Goal: Information Seeking & Learning: Learn about a topic

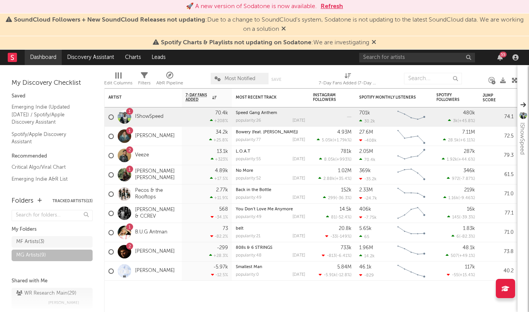
click at [41, 57] on link "Dashboard" at bounding box center [43, 57] width 37 height 15
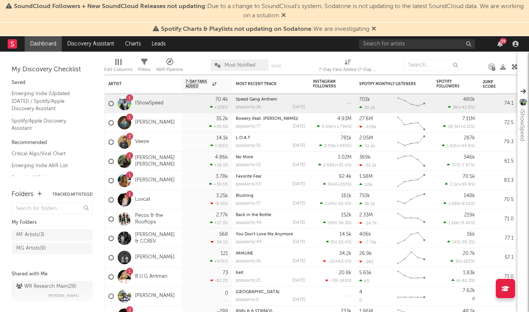
click at [10, 47] on rect at bounding box center [12, 43] width 9 height 9
click at [11, 46] on icon at bounding box center [12, 43] width 3 height 5
click at [424, 43] on input "text" at bounding box center [417, 44] width 116 height 10
type input "surf hat"
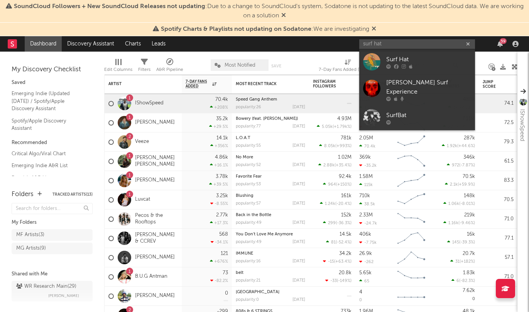
click at [414, 55] on div "Surf Hat" at bounding box center [428, 59] width 85 height 9
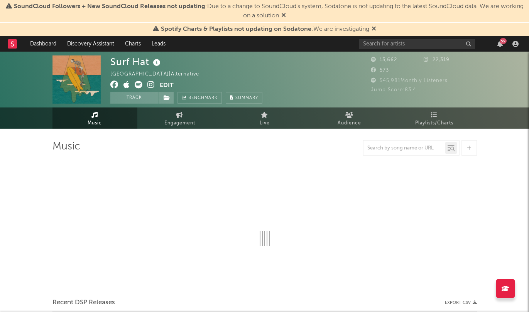
select select "6m"
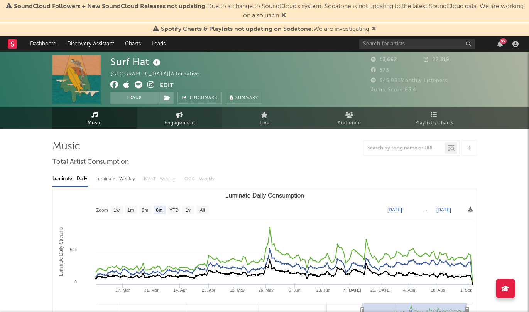
click at [189, 116] on link "Engagement" at bounding box center [179, 118] width 85 height 21
select select "1w"
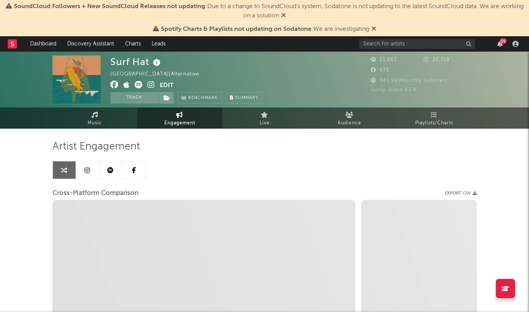
select select "1m"
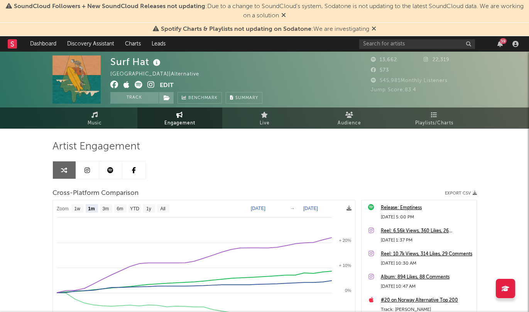
click at [88, 172] on icon at bounding box center [86, 170] width 5 height 6
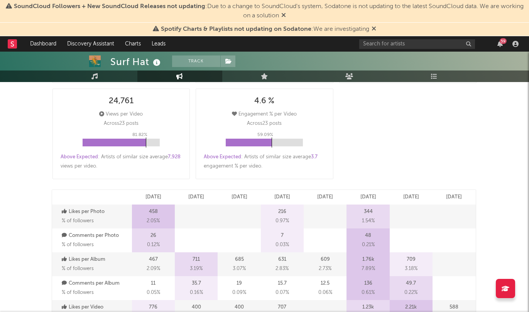
scroll to position [407, 0]
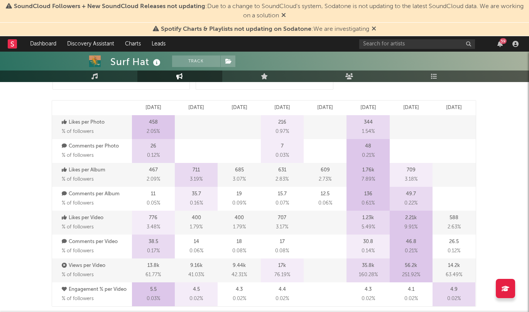
select select "6m"
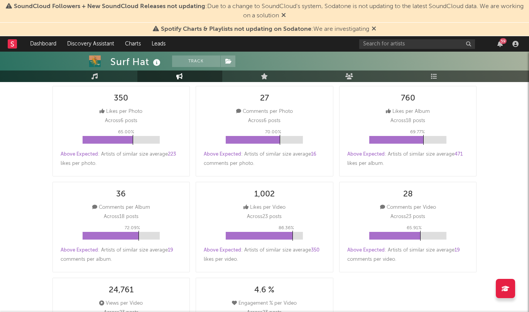
scroll to position [0, 0]
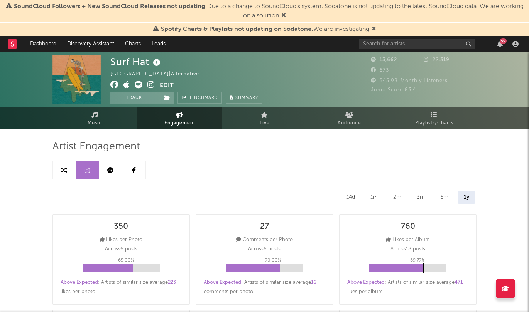
click at [109, 169] on icon at bounding box center [110, 170] width 6 height 6
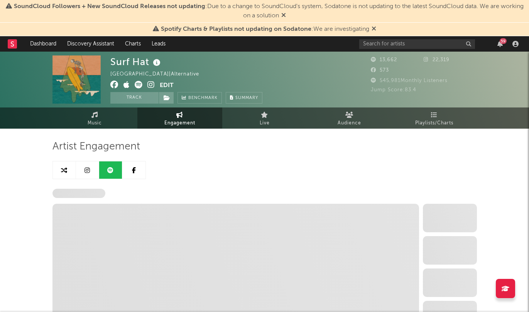
select select "6m"
select select "1w"
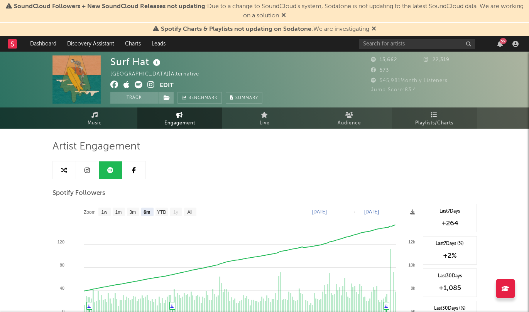
click at [442, 116] on link "Playlists/Charts" at bounding box center [434, 118] width 85 height 21
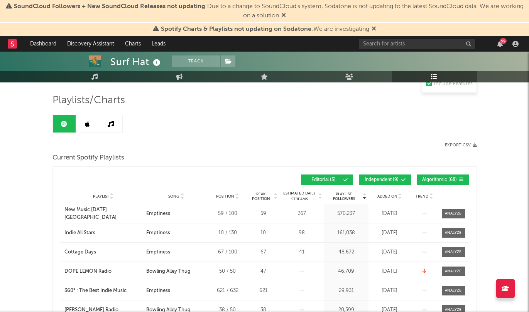
scroll to position [49, 0]
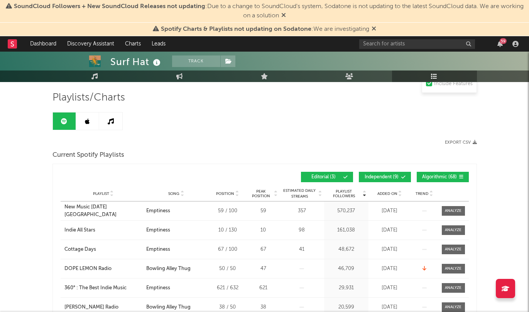
click at [93, 123] on link at bounding box center [87, 121] width 23 height 17
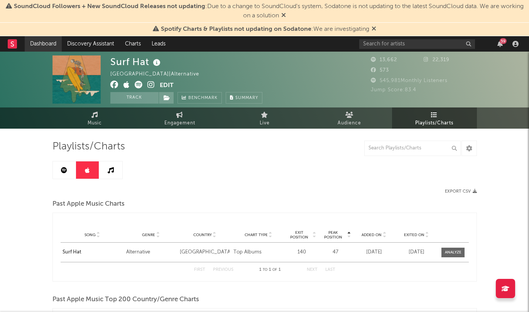
click at [44, 45] on link "Dashboard" at bounding box center [43, 43] width 37 height 15
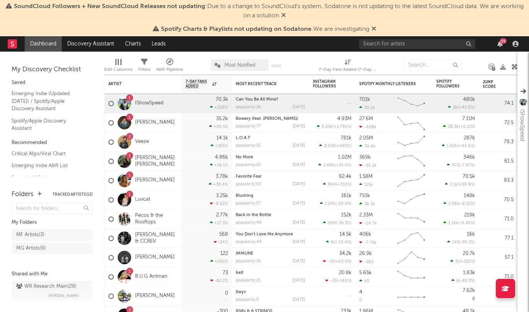
click at [413, 37] on div "59" at bounding box center [440, 43] width 162 height 15
click at [408, 43] on input "text" at bounding box center [417, 44] width 116 height 10
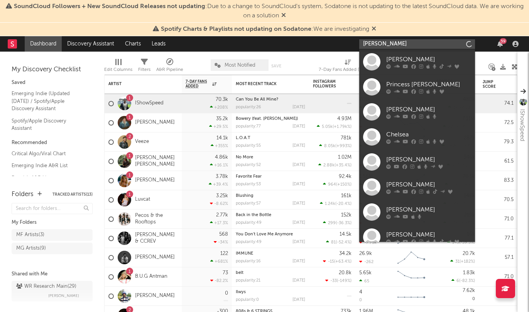
type input "chelsea jordan"
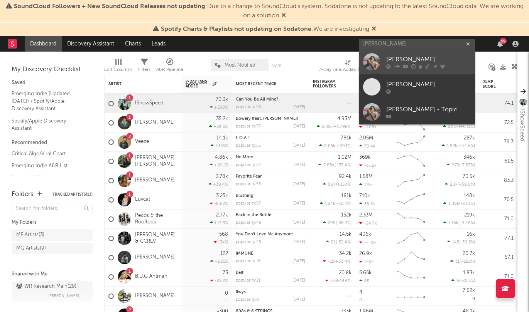
click at [382, 64] on link "Chelsea Jordan" at bounding box center [417, 61] width 116 height 25
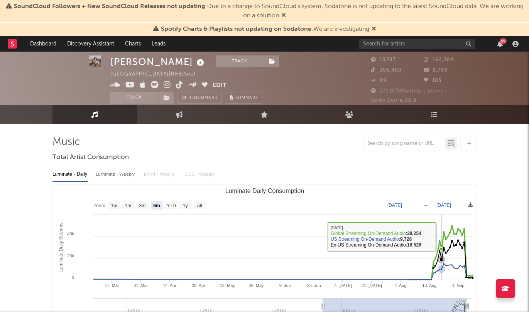
scroll to position [5, 0]
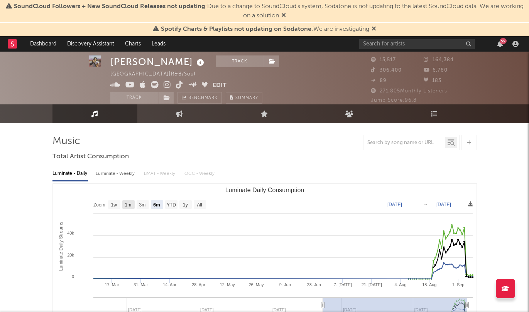
click at [123, 208] on rect "Luminate Daily Consumption" at bounding box center [128, 205] width 12 height 8
select select "1m"
type input "2025-08-08"
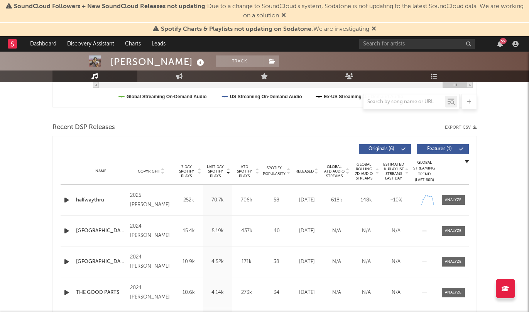
scroll to position [0, 0]
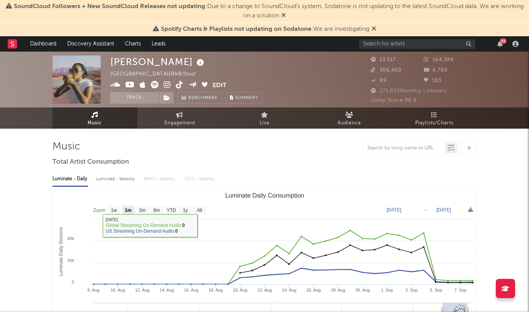
click at [183, 106] on div "Chelsea Jordan United States | R&B/Soul Edit Track Benchmark Summary 13,517 164…" at bounding box center [264, 80] width 529 height 56
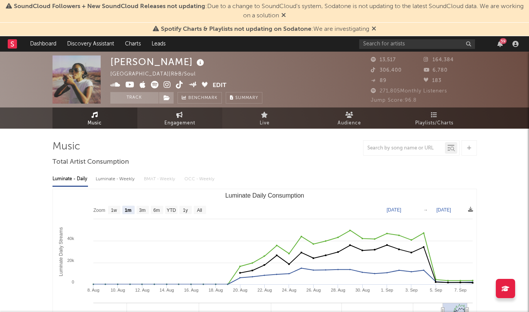
click at [179, 112] on icon at bounding box center [179, 115] width 7 height 6
select select "1w"
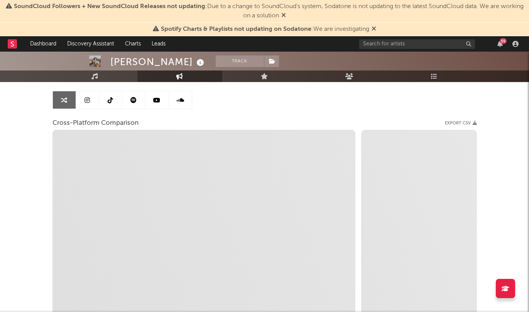
scroll to position [92, 0]
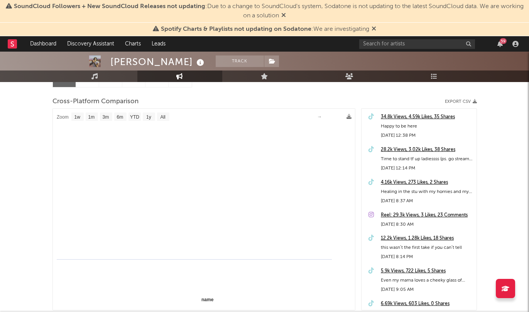
select select "1m"
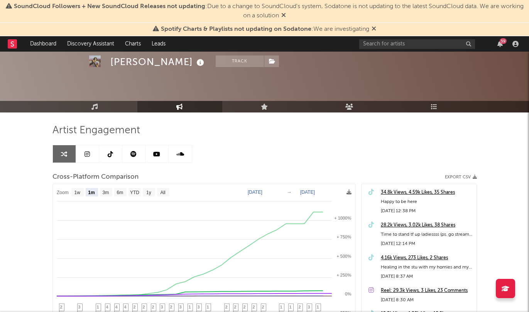
scroll to position [0, 0]
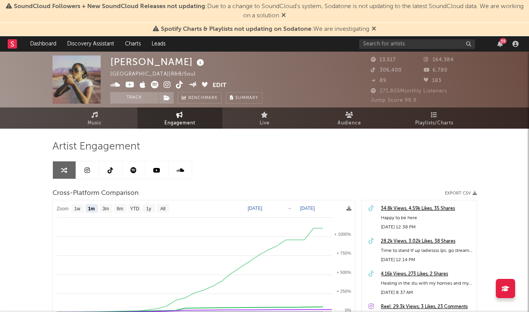
click at [88, 170] on icon at bounding box center [86, 170] width 5 height 6
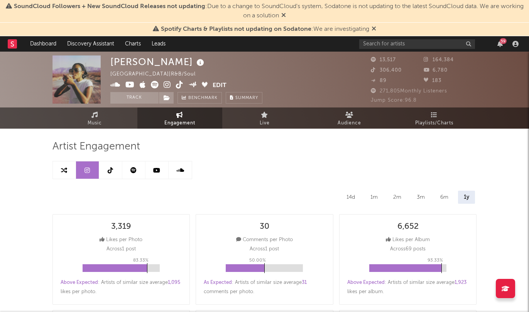
select select "6m"
click at [113, 170] on icon at bounding box center [110, 170] width 5 height 6
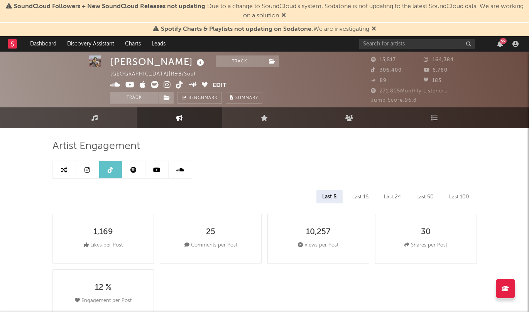
select select "6m"
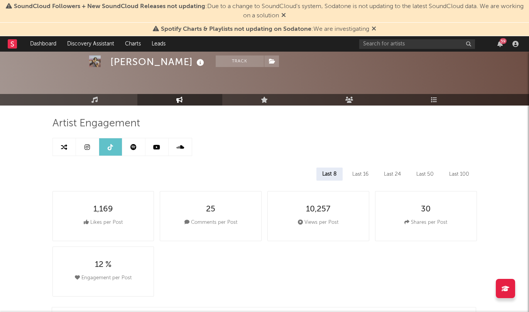
scroll to position [0, 0]
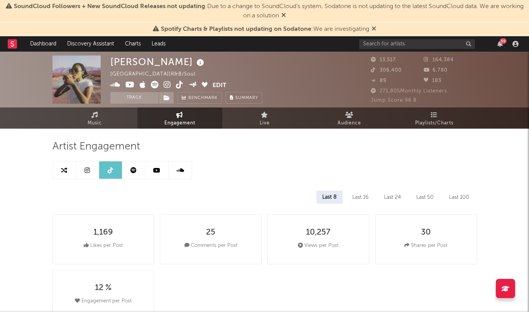
click at [177, 170] on icon at bounding box center [180, 170] width 8 height 6
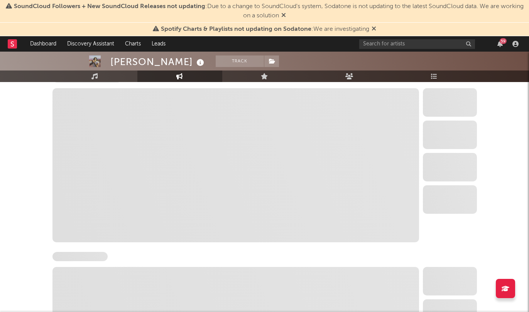
select select "6m"
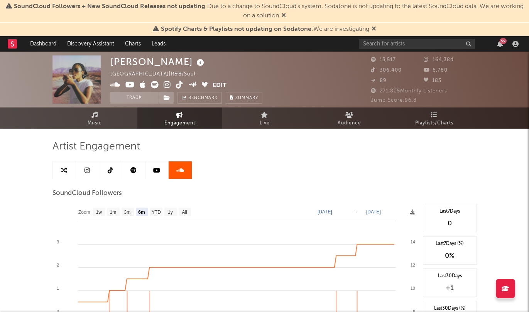
click at [155, 170] on icon at bounding box center [156, 170] width 7 height 6
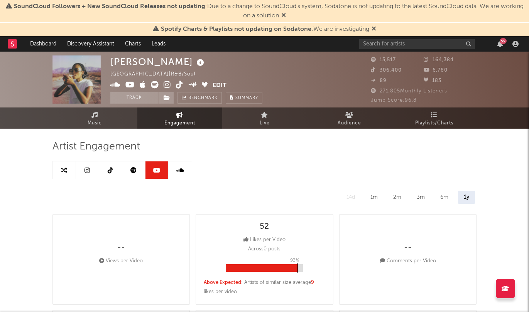
select select "6m"
click at [129, 171] on link at bounding box center [133, 170] width 23 height 17
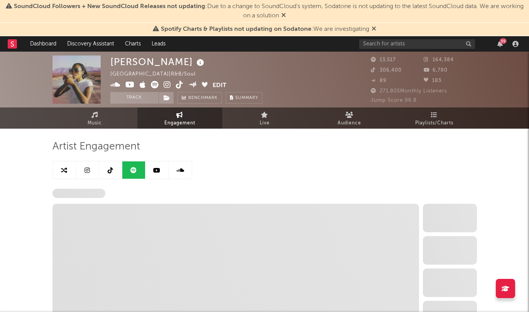
select select "6m"
select select "1w"
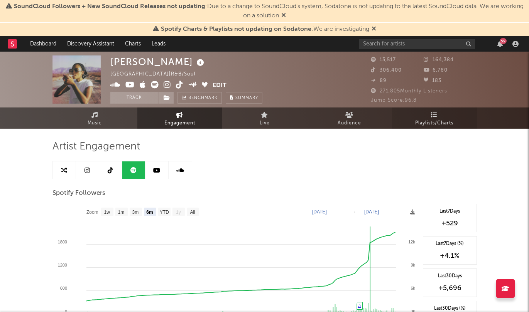
click at [440, 121] on link "Playlists/Charts" at bounding box center [434, 118] width 85 height 21
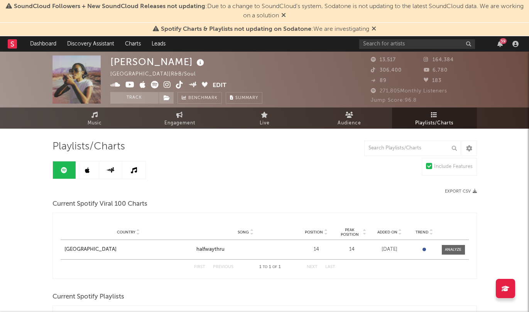
click at [89, 174] on link at bounding box center [87, 170] width 23 height 17
